Goal: Find specific page/section: Find specific page/section

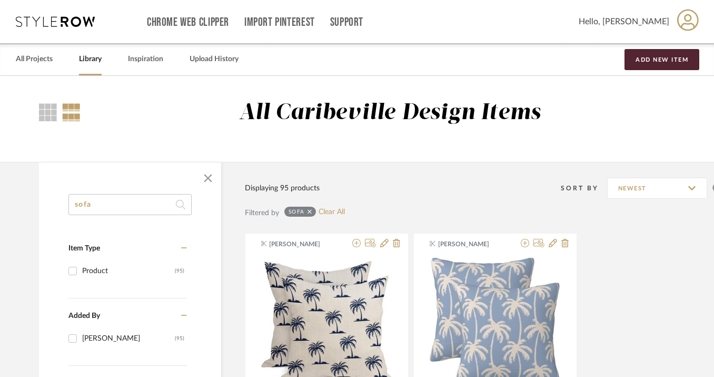
click at [127, 214] on input "sofa" at bounding box center [129, 204] width 123 height 21
type input "s"
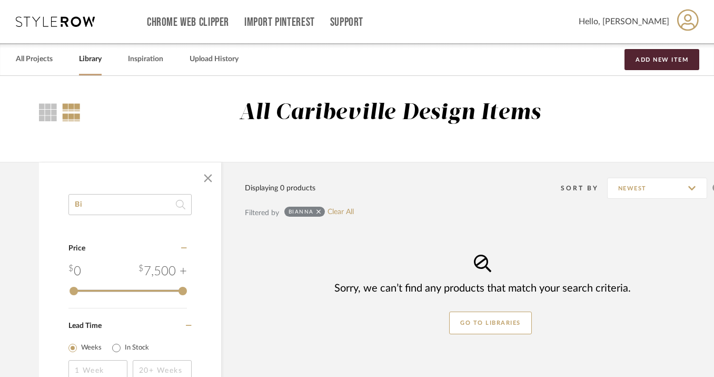
type input "B"
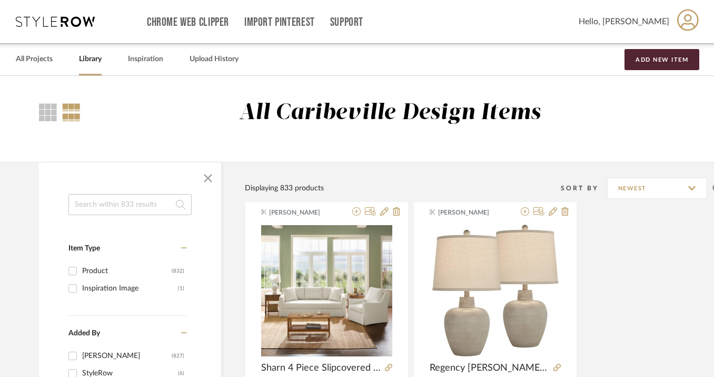
click at [99, 198] on input at bounding box center [129, 204] width 123 height 21
type input "sofa"
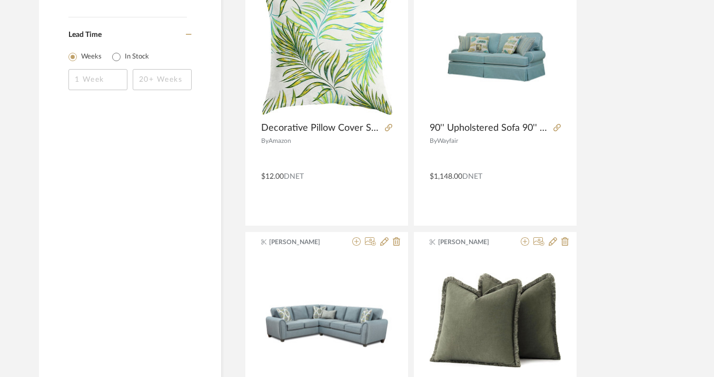
scroll to position [804, 0]
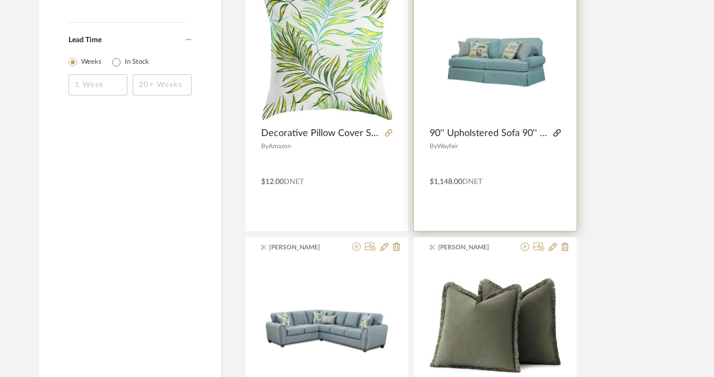
click at [555, 134] on icon at bounding box center [557, 132] width 7 height 7
click at [556, 134] on icon at bounding box center [557, 132] width 7 height 7
